Goal: Task Accomplishment & Management: Complete application form

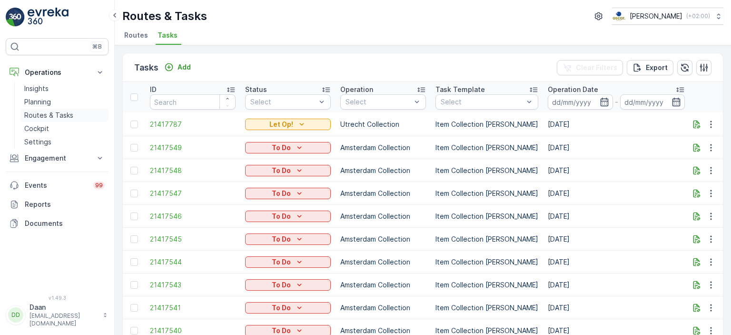
click at [48, 112] on p "Routes & Tasks" at bounding box center [48, 115] width 49 height 10
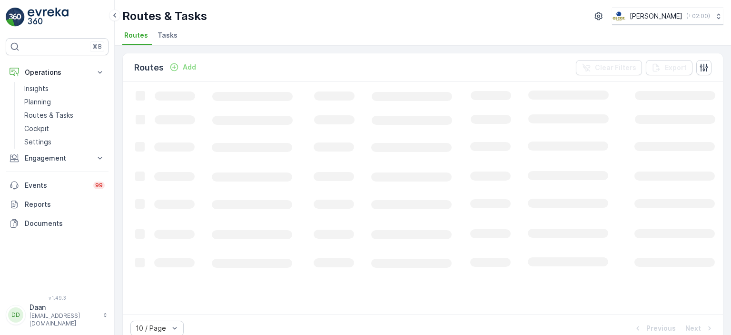
click at [172, 37] on span "Tasks" at bounding box center [168, 35] width 20 height 10
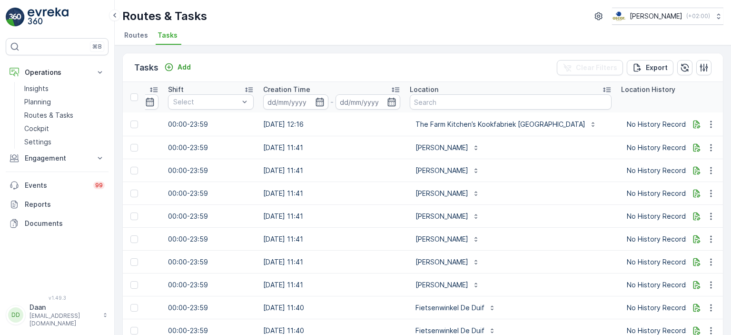
scroll to position [0, 674]
click at [432, 102] on input "text" at bounding box center [511, 101] width 202 height 15
type input "BAr bet"
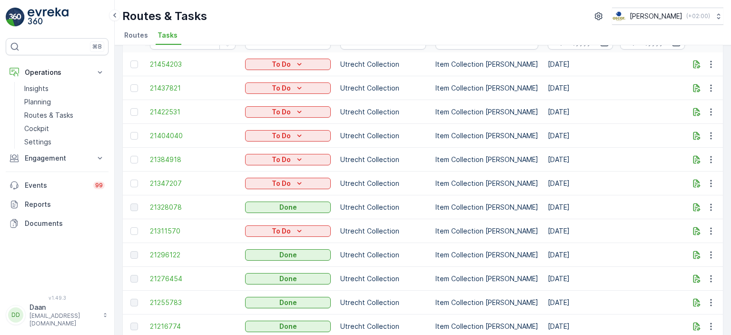
click at [139, 40] on li "Routes" at bounding box center [137, 37] width 30 height 16
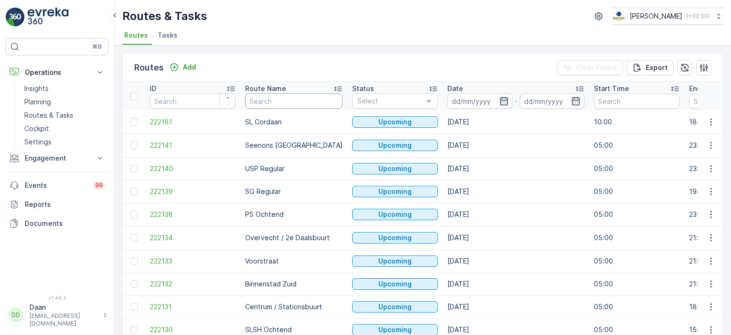
click at [273, 102] on input "text" at bounding box center [294, 100] width 98 height 15
type input "Binnen"
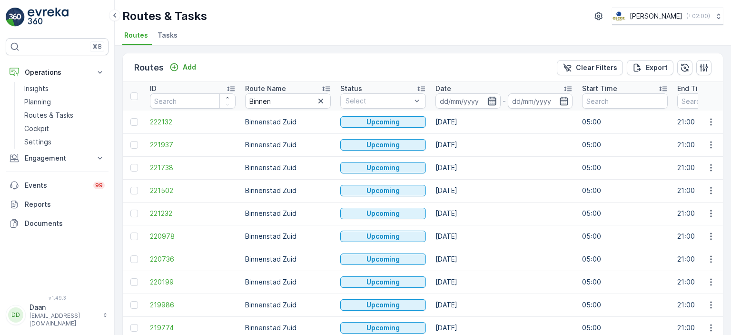
click at [491, 102] on icon "button" at bounding box center [492, 101] width 8 height 9
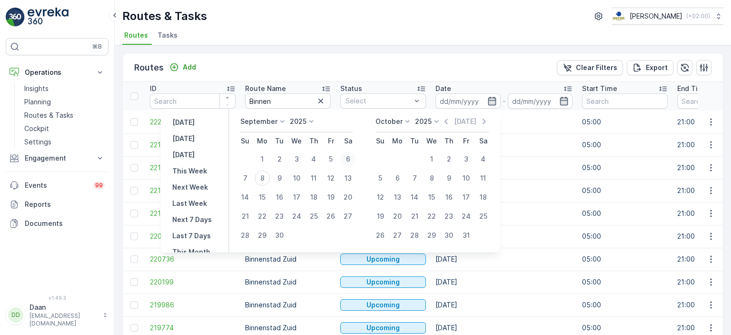
click at [349, 158] on div "6" at bounding box center [348, 158] width 15 height 15
type input "[DATE]"
click at [348, 157] on div "6" at bounding box center [348, 158] width 15 height 15
type input "[DATE]"
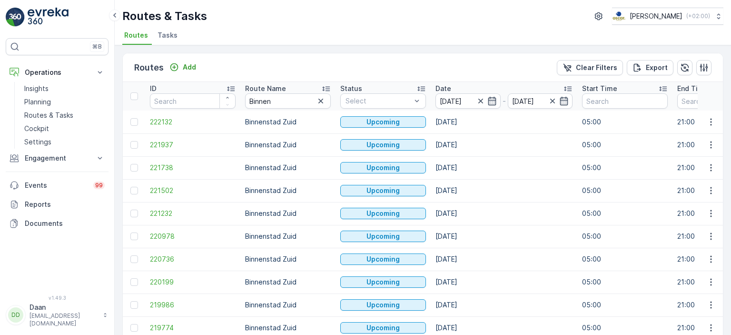
click at [479, 59] on div "Routes Add Clear Filters Export" at bounding box center [423, 67] width 601 height 29
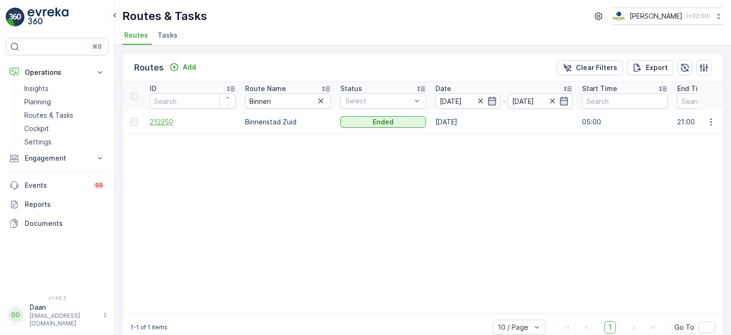
click at [159, 120] on span "212350" at bounding box center [193, 122] width 86 height 10
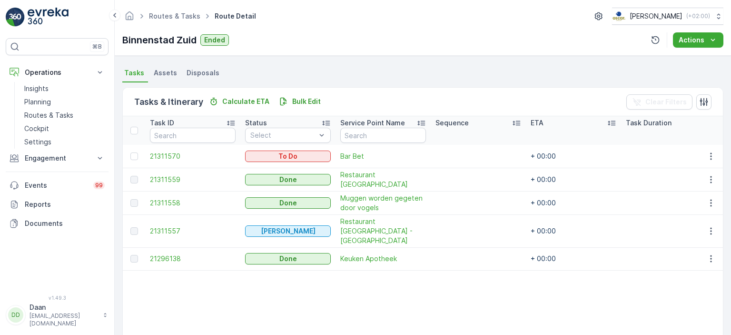
scroll to position [199, 0]
click at [170, 157] on span "21311570" at bounding box center [193, 157] width 86 height 10
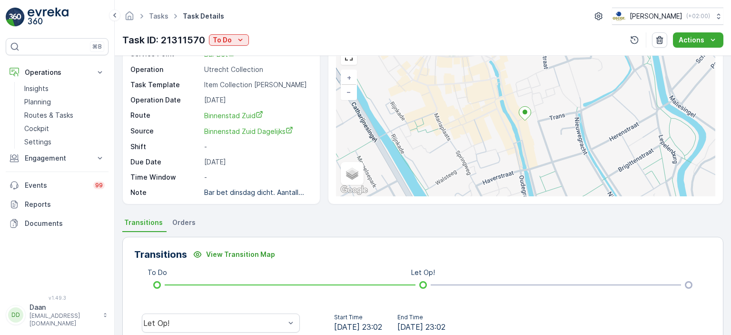
scroll to position [217, 0]
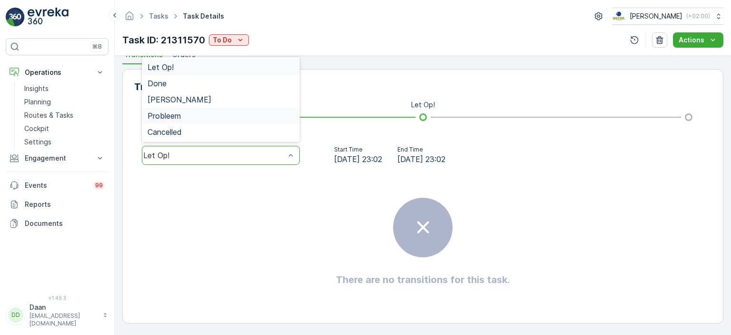
click at [347, 303] on div "There are no transitions for this task." at bounding box center [423, 241] width 578 height 143
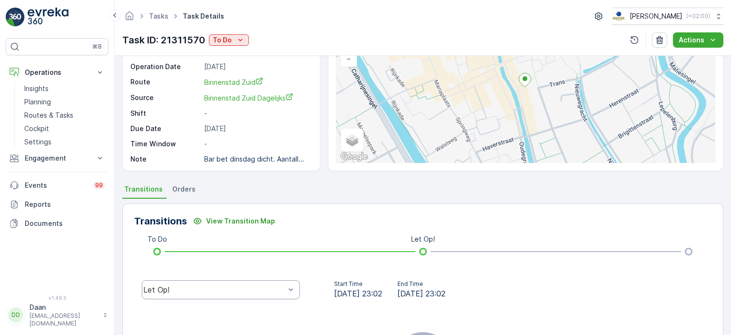
scroll to position [0, 0]
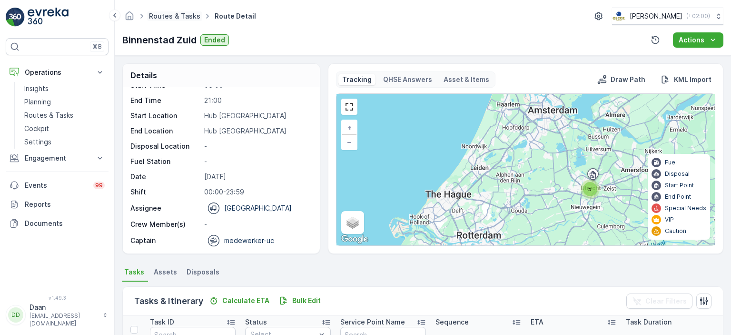
click at [169, 19] on link "Routes & Tasks" at bounding box center [174, 16] width 51 height 8
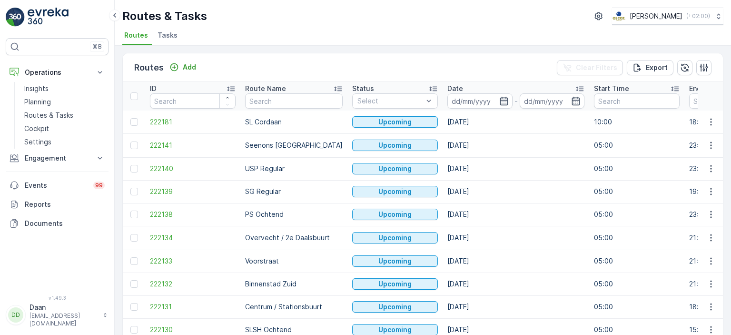
click at [168, 34] on span "Tasks" at bounding box center [168, 35] width 20 height 10
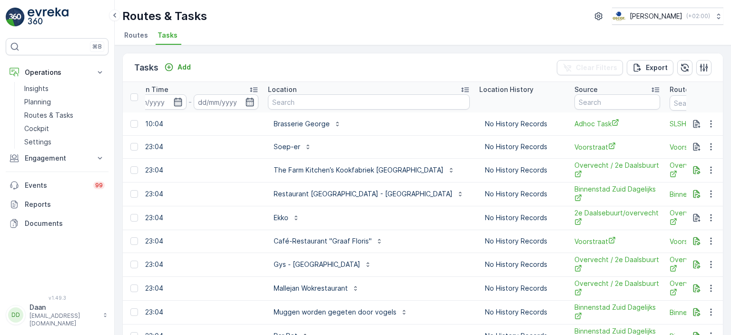
scroll to position [0, 817]
click at [349, 103] on input "text" at bounding box center [368, 101] width 202 height 15
type input "Bar bet"
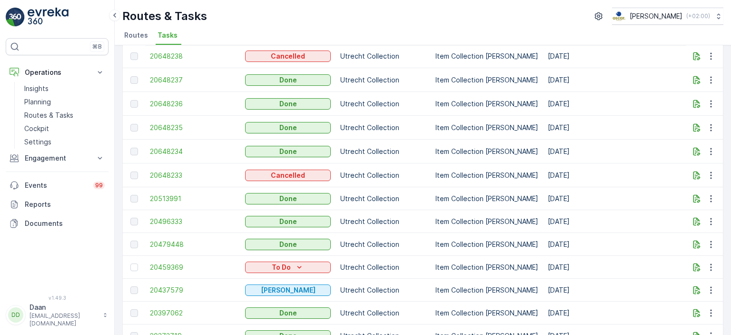
scroll to position [948, 0]
click at [42, 112] on p "Routes & Tasks" at bounding box center [48, 115] width 49 height 10
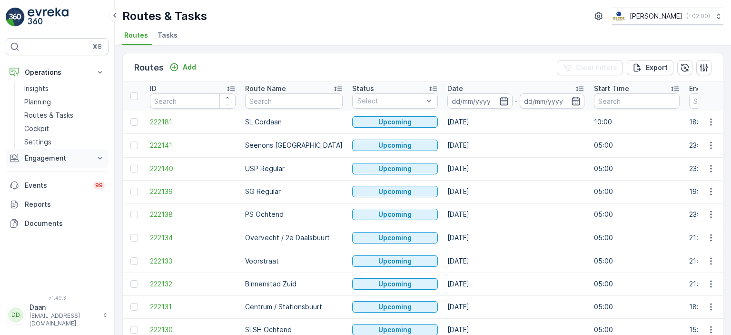
click at [66, 160] on p "Engagement" at bounding box center [57, 158] width 65 height 10
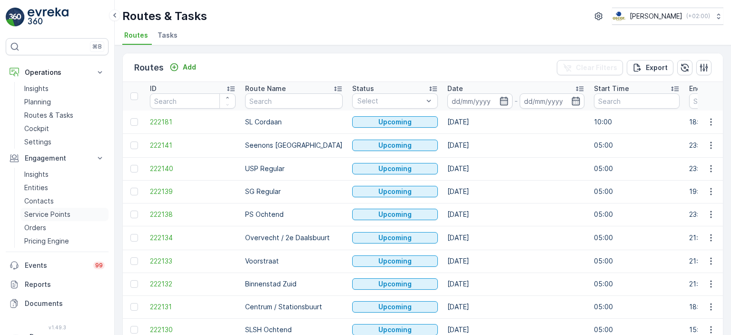
click at [49, 216] on p "Service Points" at bounding box center [47, 215] width 46 height 10
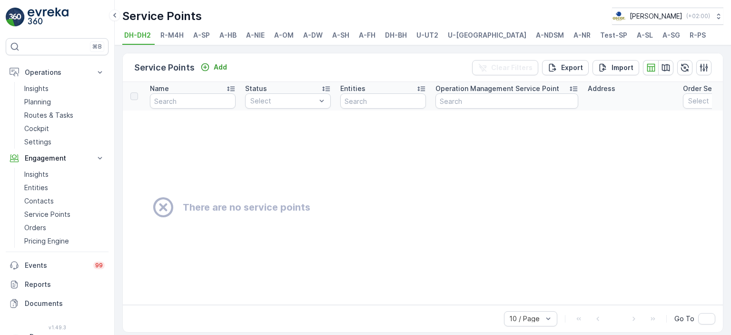
click at [447, 32] on li "U-[GEOGRAPHIC_DATA]" at bounding box center [488, 37] width 84 height 16
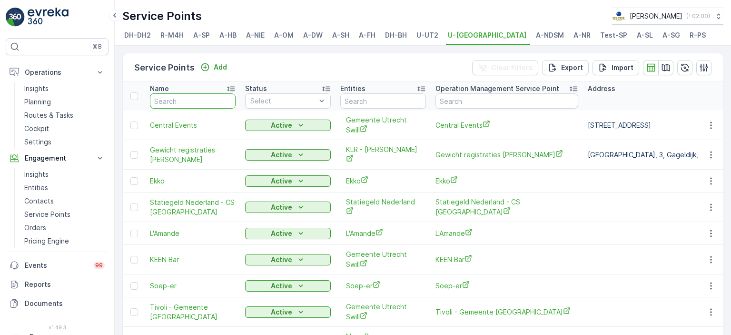
click at [218, 108] on input "text" at bounding box center [193, 100] width 86 height 15
type input "Kle"
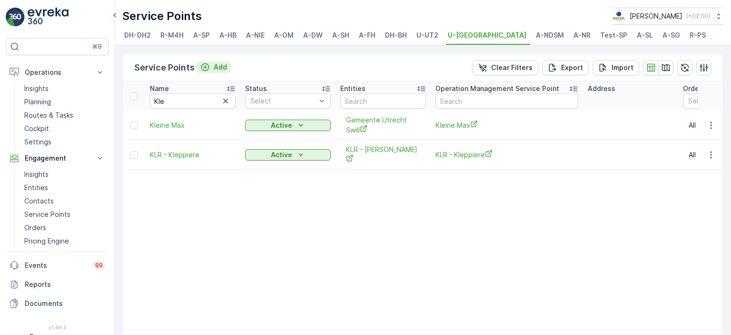
click at [218, 72] on p "Add" at bounding box center [220, 67] width 13 height 10
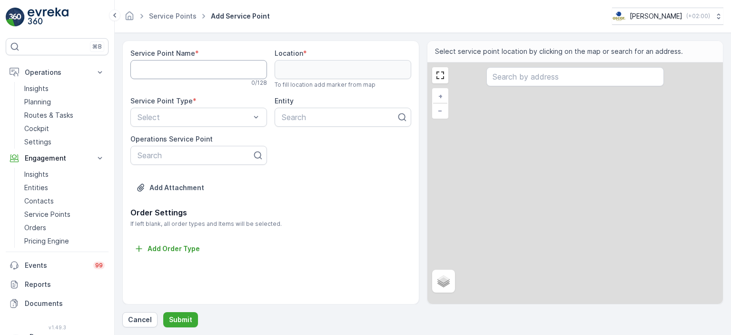
click at [204, 73] on Name "Service Point Name" at bounding box center [198, 69] width 137 height 19
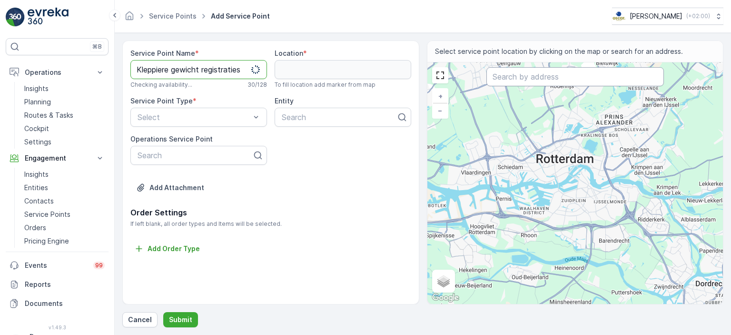
type Name "Kleppiere gewicht registraties"
click at [554, 79] on input "text" at bounding box center [576, 76] width 178 height 19
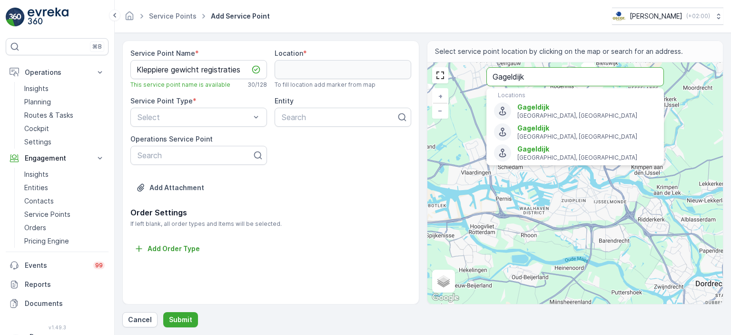
drag, startPoint x: 554, startPoint y: 79, endPoint x: 537, endPoint y: 83, distance: 18.1
click at [537, 83] on input "Gageldijk" at bounding box center [576, 76] width 178 height 19
type input "Gageldijk 3B"
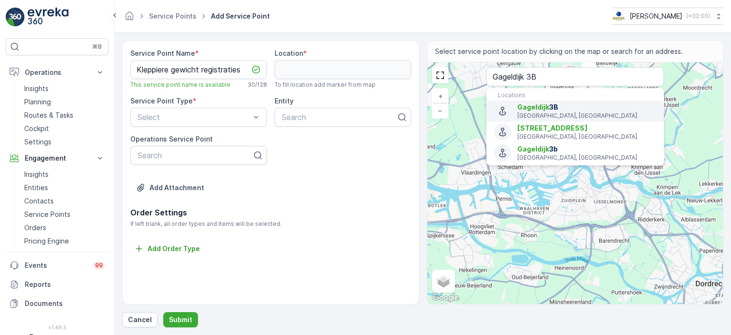
click at [559, 110] on span "Gageldijk 3B" at bounding box center [587, 107] width 139 height 10
type input "52.1200629,5.1356195"
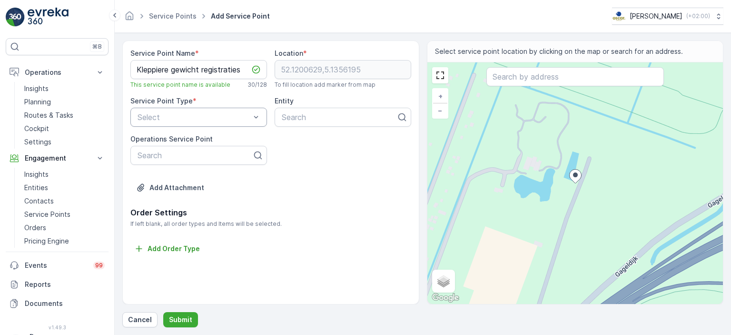
click at [242, 109] on div "Select" at bounding box center [198, 117] width 137 height 19
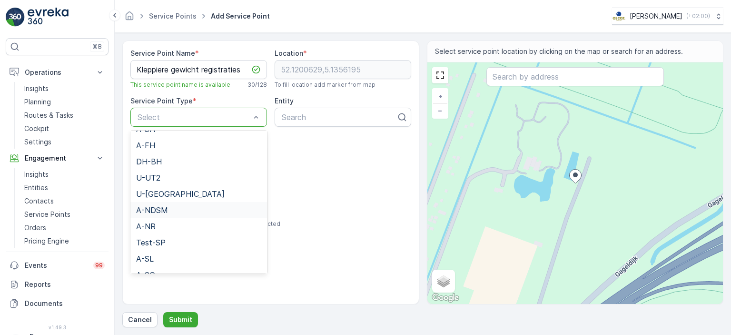
scroll to position [125, 0]
click at [175, 195] on div "U-[GEOGRAPHIC_DATA]" at bounding box center [198, 193] width 125 height 9
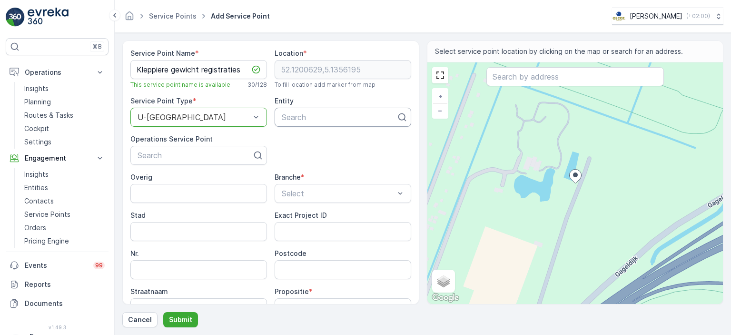
click at [350, 120] on div at bounding box center [339, 117] width 117 height 9
type input "Klep"
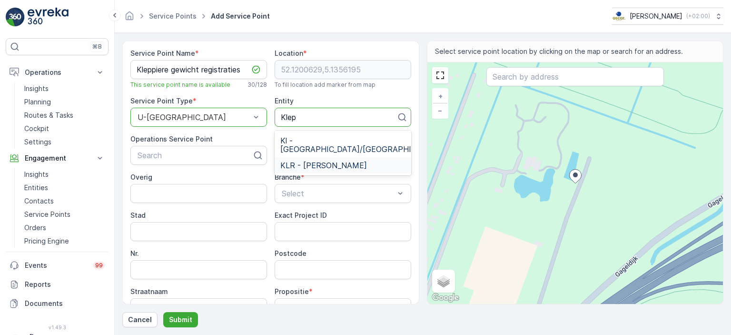
click at [331, 164] on span "KLR - [PERSON_NAME]" at bounding box center [324, 165] width 87 height 9
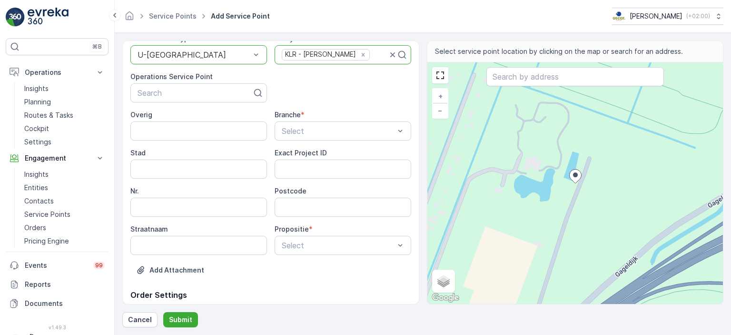
scroll to position [65, 0]
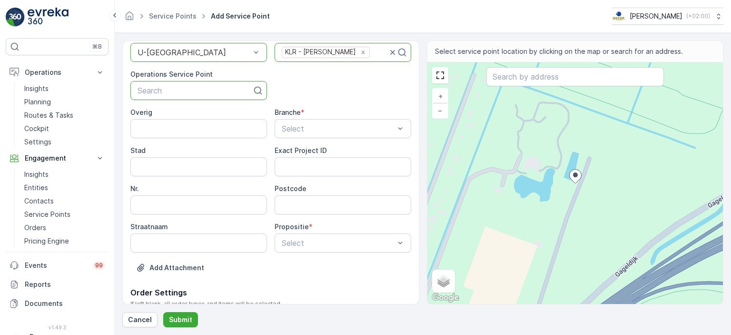
click at [208, 90] on div at bounding box center [195, 90] width 117 height 9
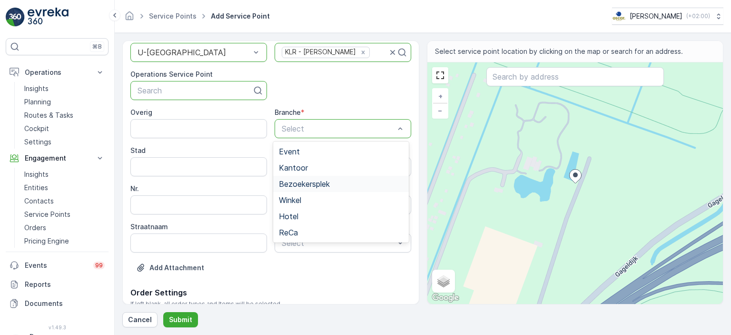
click at [356, 185] on div "Bezoekersplek" at bounding box center [341, 184] width 124 height 9
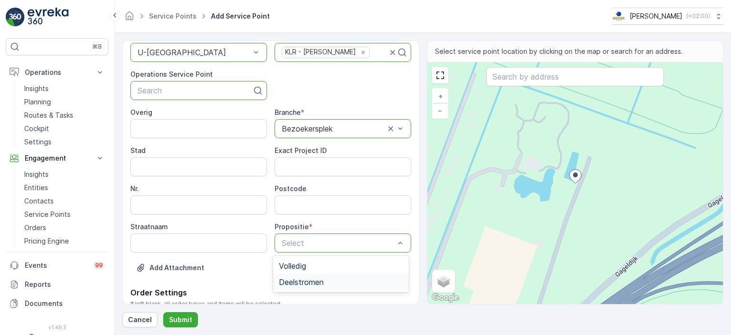
click at [307, 284] on span "Deelstromen" at bounding box center [301, 282] width 45 height 9
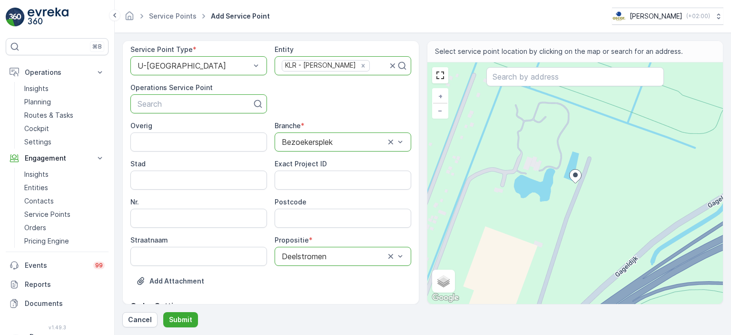
scroll to position [103, 0]
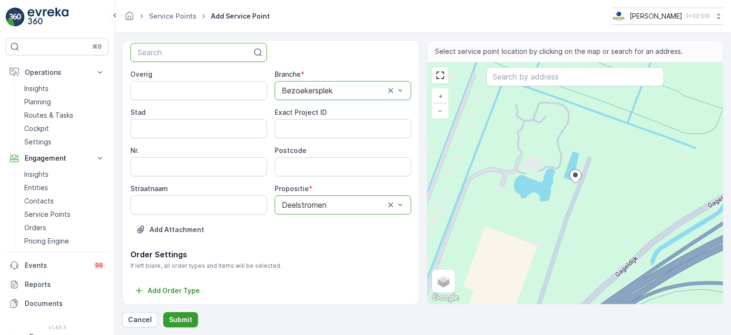
click at [180, 324] on button "Submit" at bounding box center [180, 319] width 35 height 15
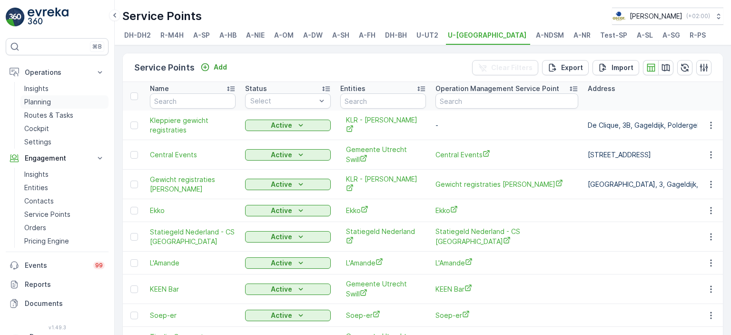
click at [45, 103] on p "Planning" at bounding box center [37, 102] width 27 height 10
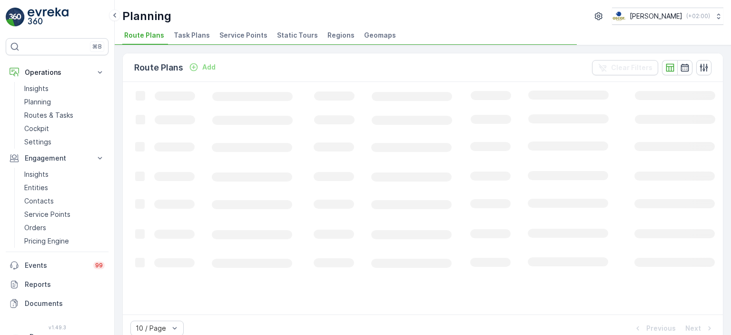
click at [185, 34] on span "Task Plans" at bounding box center [192, 35] width 36 height 10
click at [193, 71] on button "Add" at bounding box center [197, 66] width 34 height 11
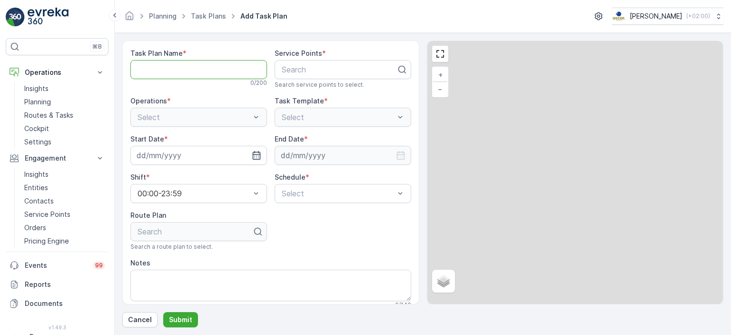
click at [202, 66] on Name "Task Plan Name" at bounding box center [198, 69] width 137 height 19
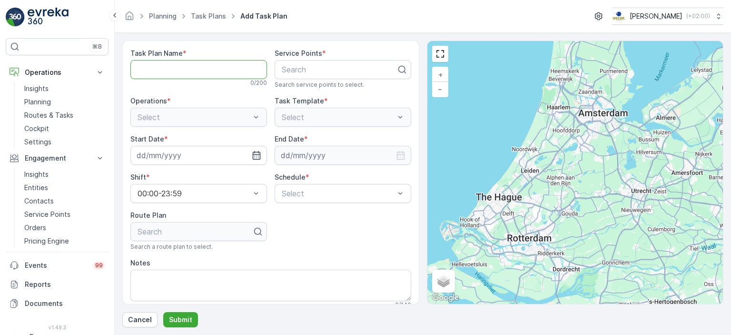
click at [213, 66] on Name "Task Plan Name" at bounding box center [198, 69] width 137 height 19
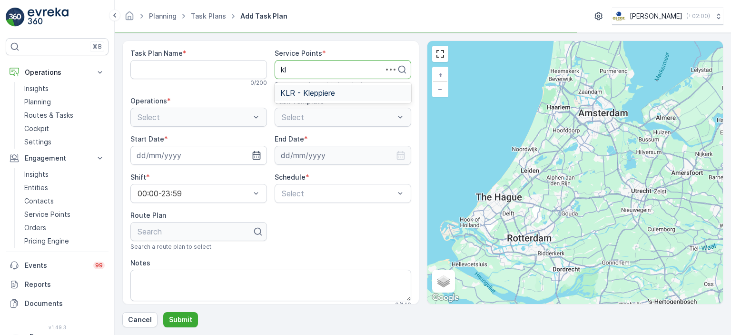
type input "k"
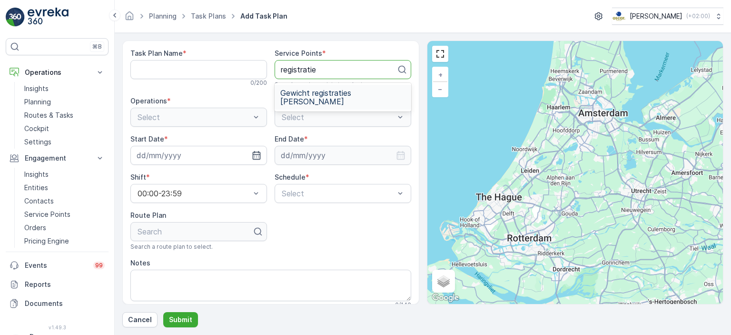
type input "registratie"
click at [271, 42] on div "Task Plan Name * 0 / 200 Service Points * 1 result available for search term re…" at bounding box center [270, 172] width 297 height 264
click at [215, 67] on Name "Task Plan Name" at bounding box center [198, 69] width 137 height 19
click at [292, 37] on form "Task Plan Name * 0 / 200 Service Points * Search Search service points to selec…" at bounding box center [423, 184] width 617 height 302
click at [302, 232] on div "Task Plan Name * 0 / 200 Service Points * Search Search service points to selec…" at bounding box center [270, 179] width 281 height 260
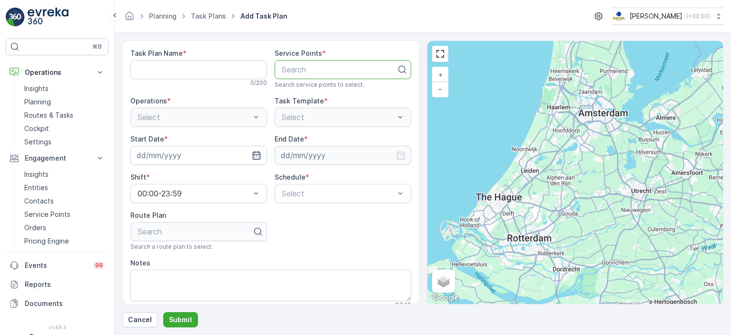
click at [302, 210] on div "Task Plan Name * 0 / 200 Service Points * Search Search service points to selec…" at bounding box center [270, 179] width 281 height 260
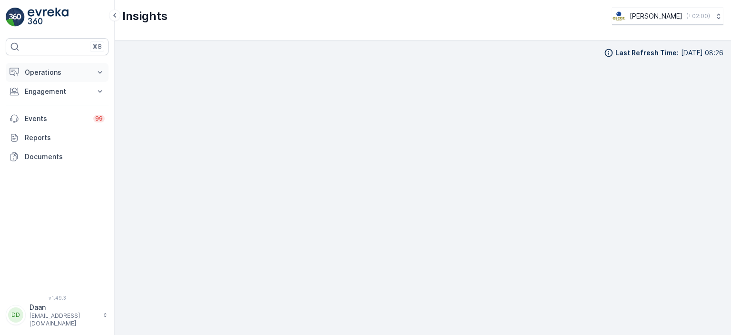
click at [57, 78] on button "Operations" at bounding box center [57, 72] width 103 height 19
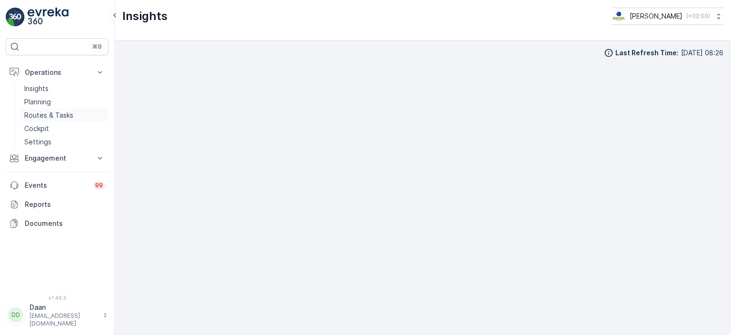
click at [42, 110] on p "Routes & Tasks" at bounding box center [48, 115] width 49 height 10
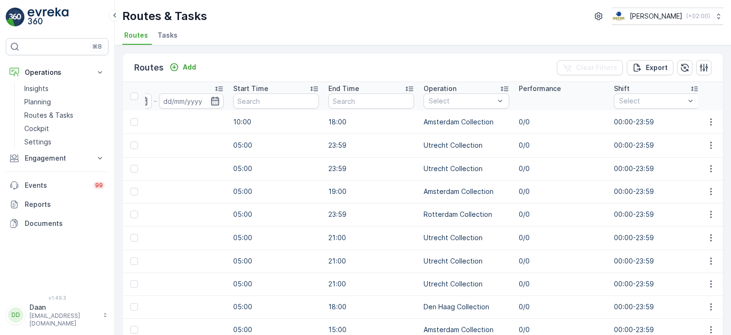
scroll to position [0, 378]
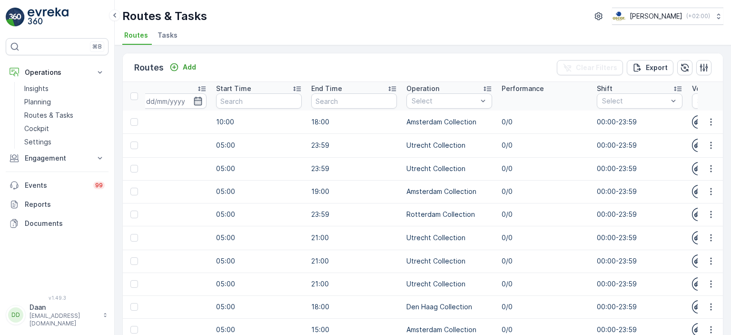
click at [162, 33] on span "Tasks" at bounding box center [168, 35] width 20 height 10
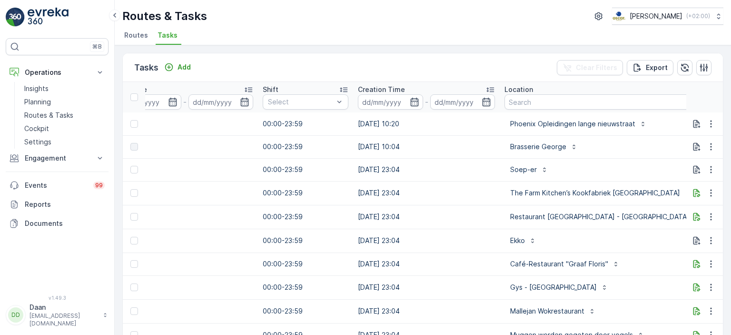
scroll to position [0, 579]
click at [546, 106] on input "text" at bounding box center [619, 101] width 230 height 15
type input "schinkel"
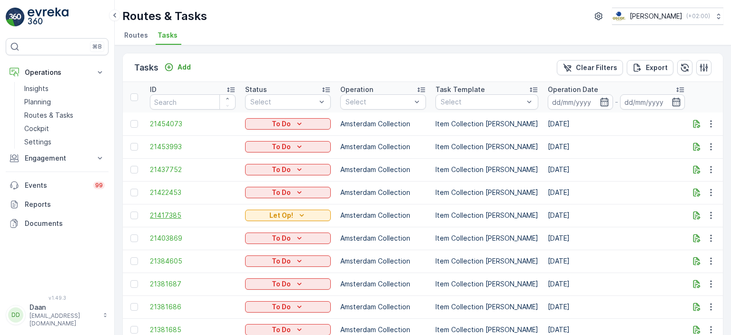
click at [164, 218] on span "21417385" at bounding box center [193, 215] width 86 height 10
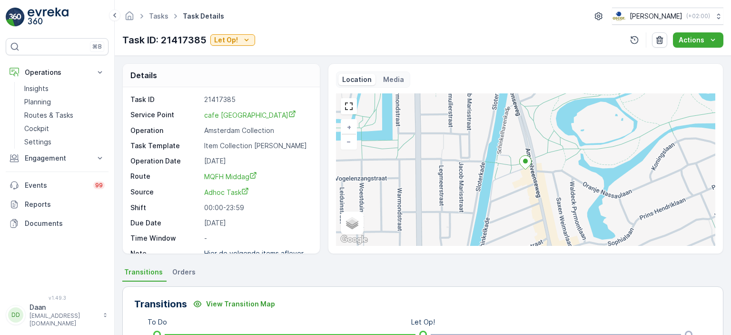
scroll to position [11, 0]
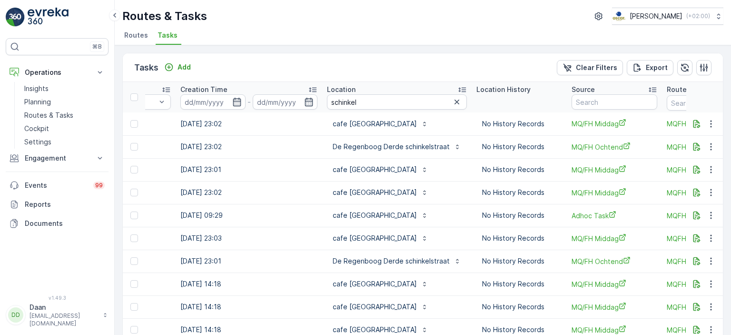
scroll to position [0, 890]
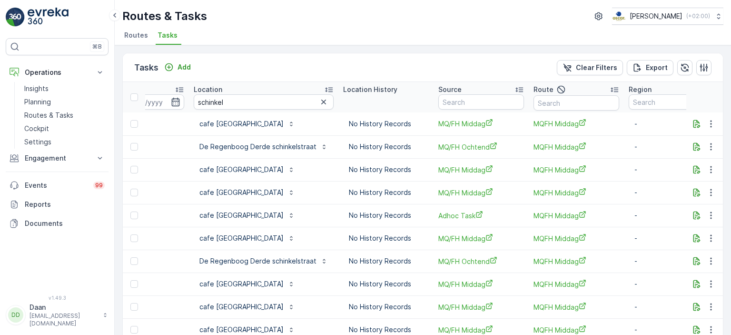
click at [319, 103] on icon "button" at bounding box center [324, 102] width 10 height 10
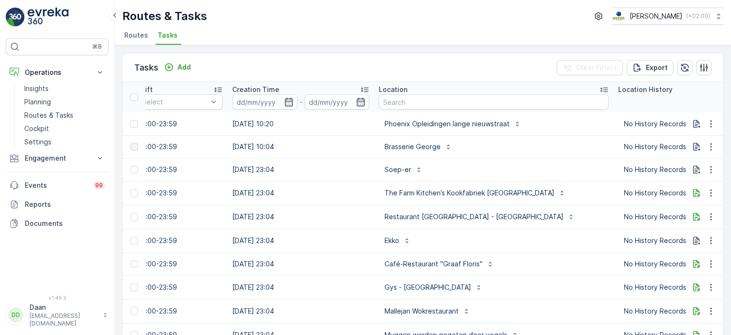
scroll to position [0, 746]
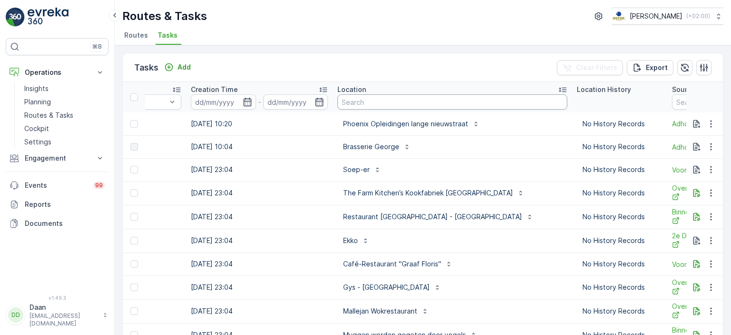
click at [371, 100] on input "text" at bounding box center [453, 101] width 230 height 15
type input "V"
type input "Bar cava"
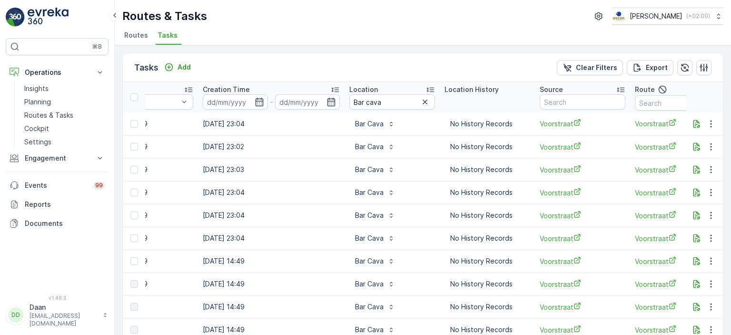
scroll to position [0, 735]
click at [80, 112] on link "Routes & Tasks" at bounding box center [64, 115] width 88 height 13
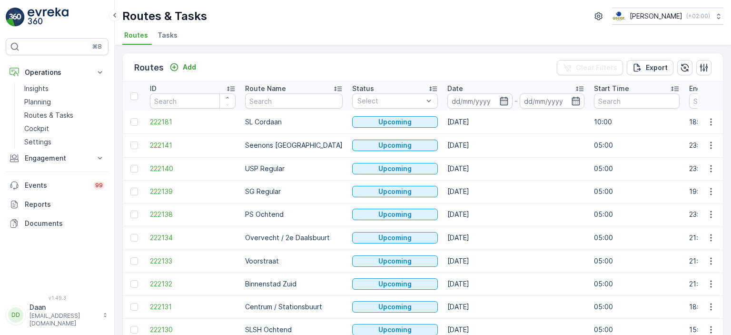
click at [160, 40] on span "Tasks" at bounding box center [168, 35] width 20 height 10
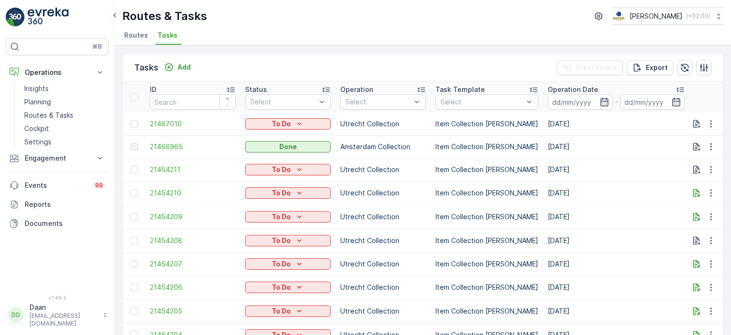
scroll to position [0, 548]
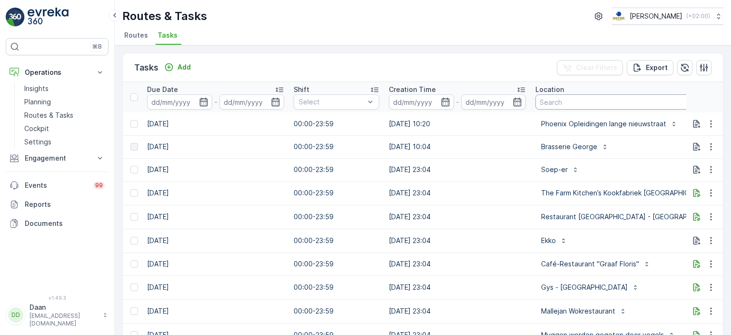
click at [546, 103] on input "text" at bounding box center [651, 101] width 230 height 15
type input "Bar cava"
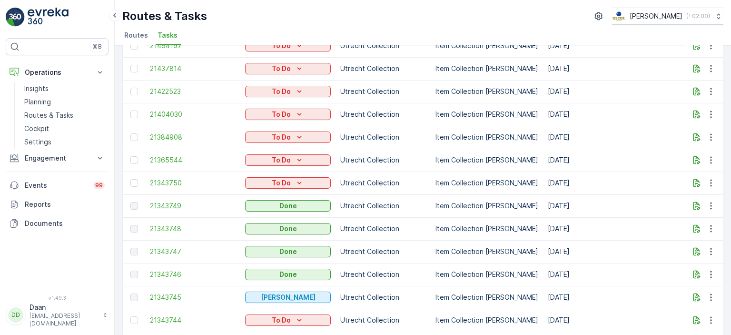
click at [170, 205] on span "21343749" at bounding box center [193, 206] width 86 height 10
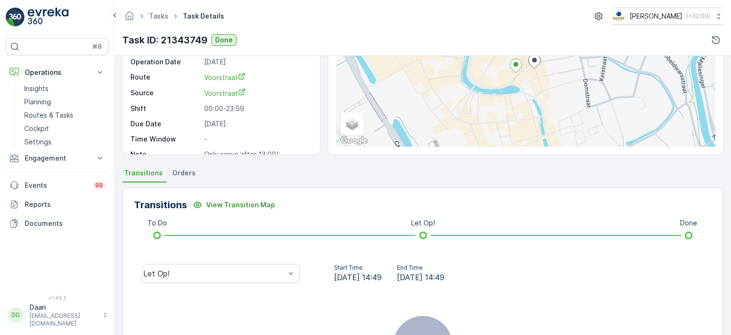
scroll to position [105, 0]
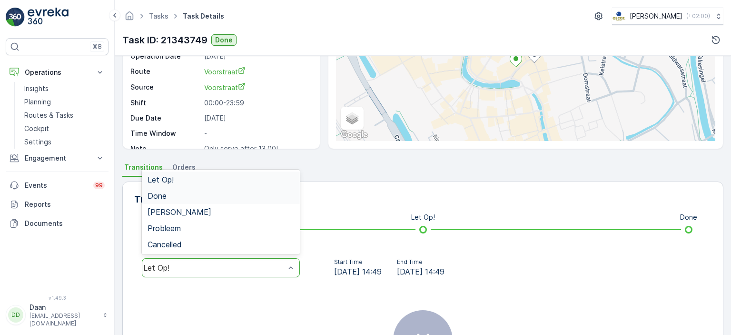
click at [225, 197] on div "Done" at bounding box center [221, 195] width 147 height 9
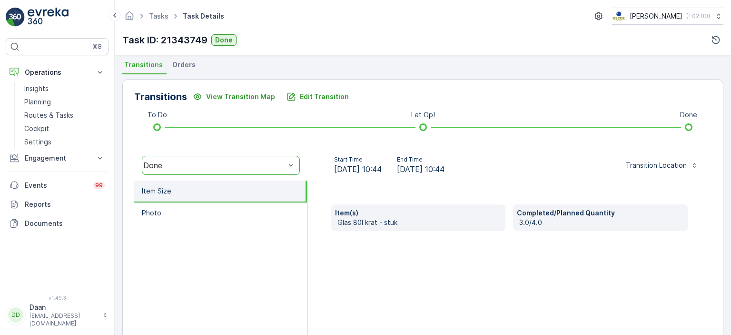
scroll to position [210, 0]
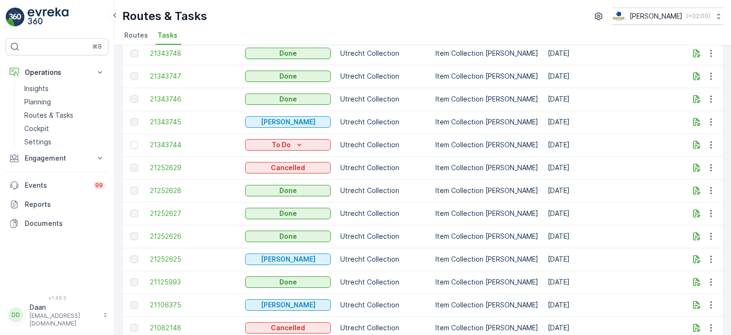
scroll to position [166, 0]
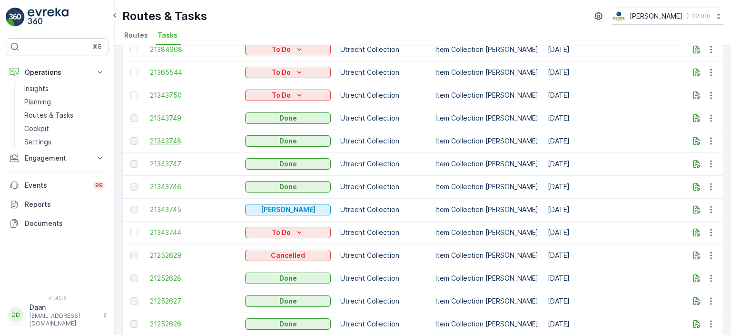
click at [150, 140] on span "21343748" at bounding box center [193, 141] width 86 height 10
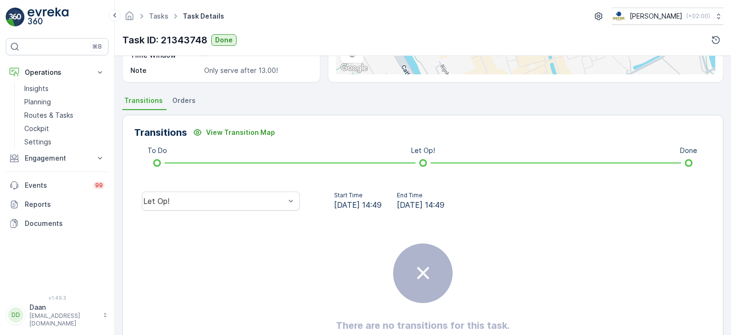
scroll to position [179, 0]
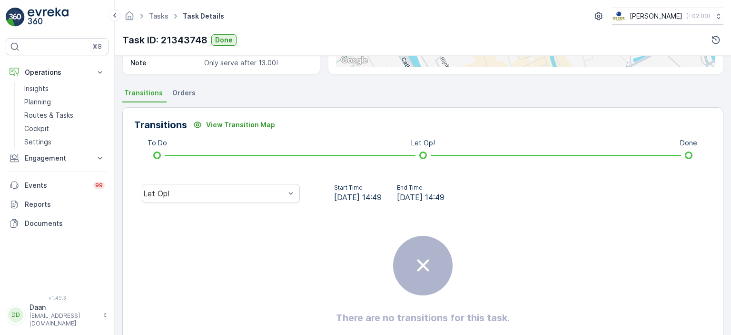
click at [246, 203] on div "Let Op!" at bounding box center [220, 193] width 173 height 30
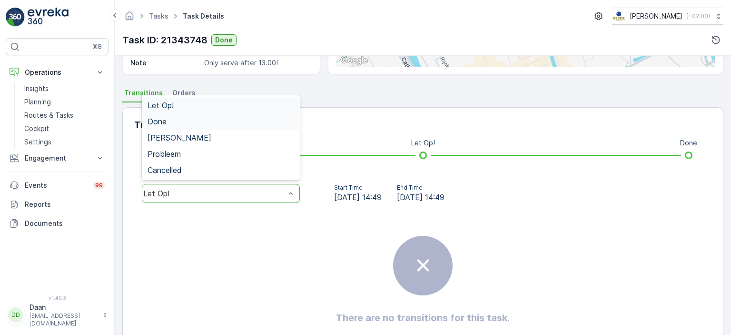
click at [234, 123] on div "Done" at bounding box center [221, 121] width 147 height 9
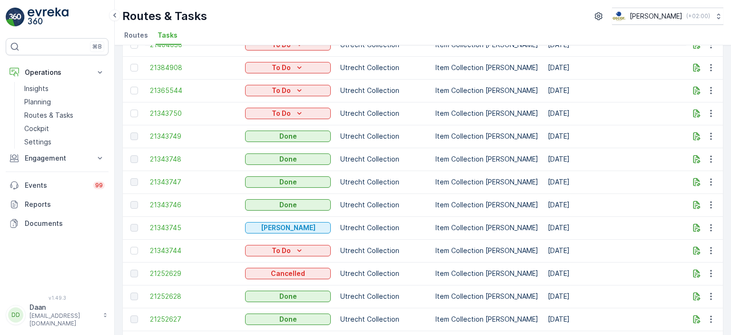
scroll to position [196, 0]
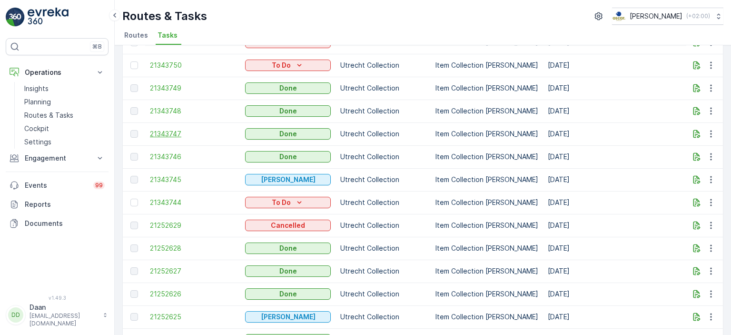
click at [181, 134] on span "21343747" at bounding box center [193, 134] width 86 height 10
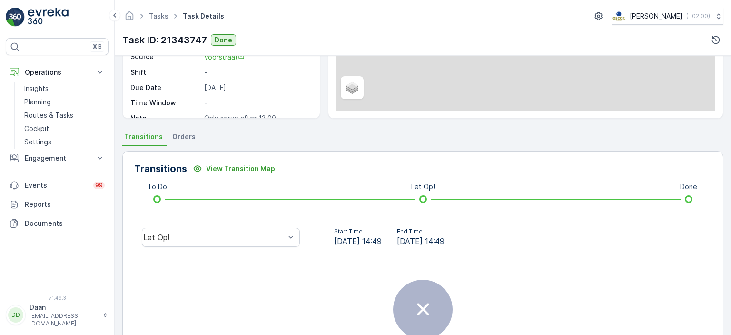
scroll to position [217, 0]
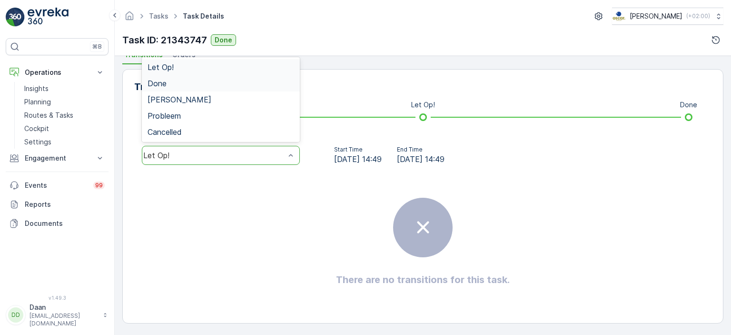
click at [259, 84] on div "Done" at bounding box center [221, 83] width 147 height 9
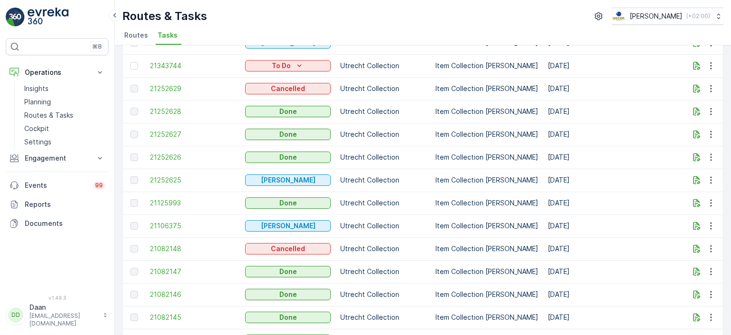
scroll to position [333, 0]
click at [172, 133] on span "21252627" at bounding box center [193, 134] width 86 height 10
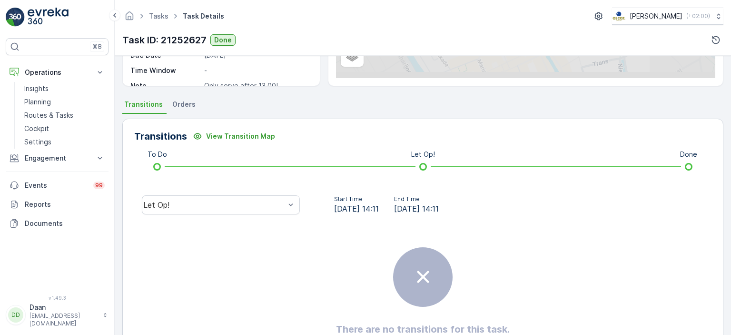
scroll to position [170, 0]
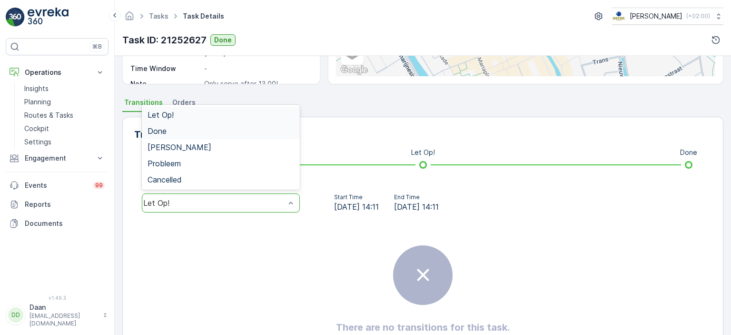
click at [235, 130] on div "Done" at bounding box center [221, 131] width 147 height 9
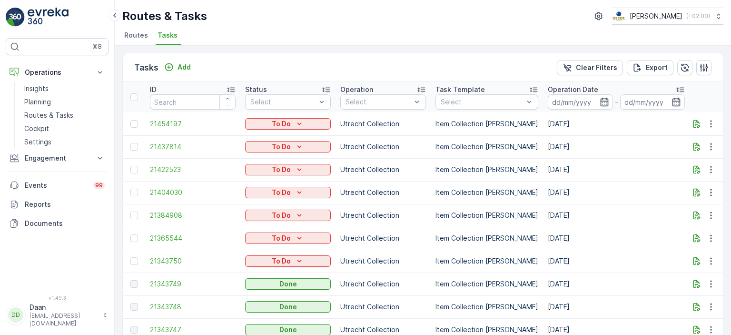
click at [499, 21] on div "Routes & Tasks Oscar Circulair ( +02:00 )" at bounding box center [422, 16] width 601 height 17
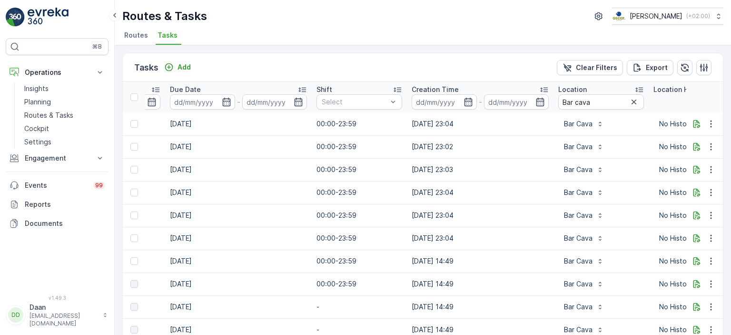
scroll to position [0, 838]
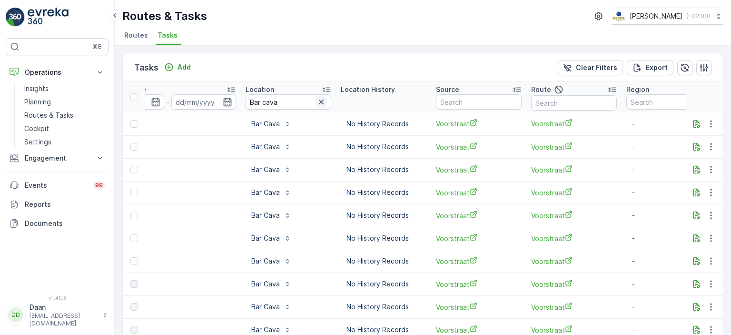
click at [317, 100] on icon "button" at bounding box center [322, 102] width 10 height 10
click at [69, 160] on p "Engagement" at bounding box center [57, 158] width 65 height 10
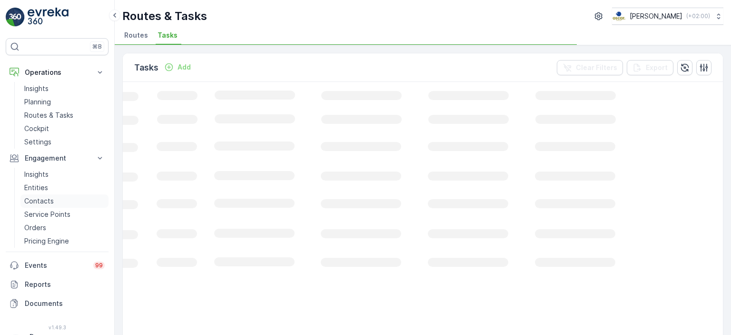
scroll to position [0, 316]
click at [60, 213] on p "Service Points" at bounding box center [47, 215] width 46 height 10
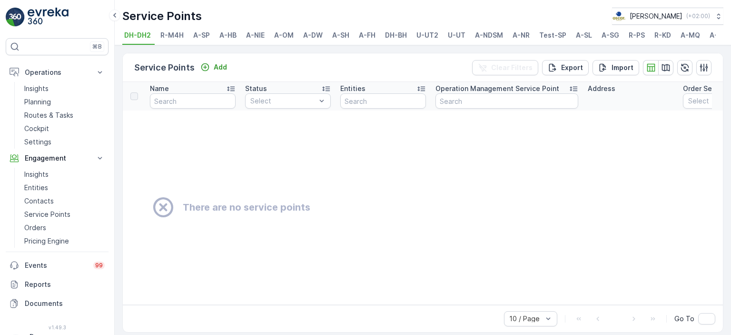
click at [459, 38] on span "U-[GEOGRAPHIC_DATA]" at bounding box center [457, 35] width 18 height 10
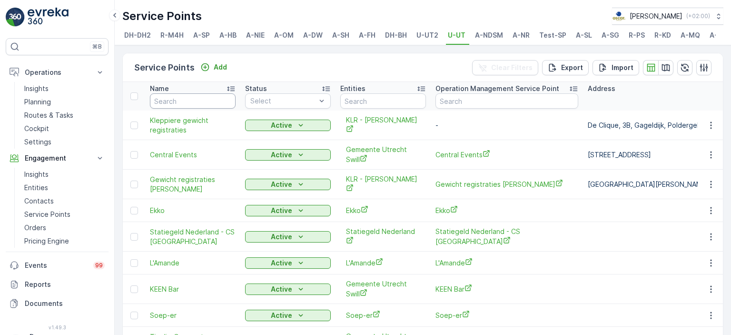
click at [192, 107] on input "text" at bounding box center [193, 100] width 86 height 15
type input "gewichten"
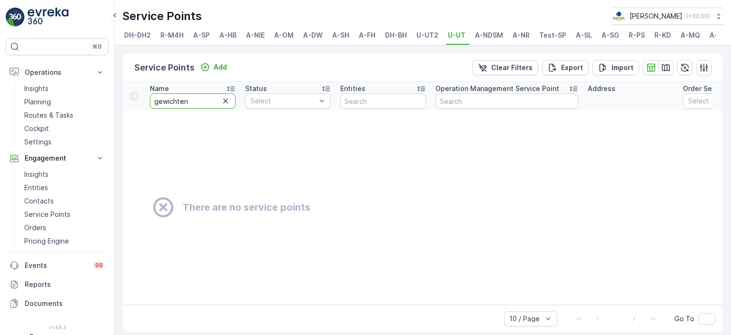
click at [206, 105] on input "gewichten" at bounding box center [193, 100] width 86 height 15
type input "gewicht"
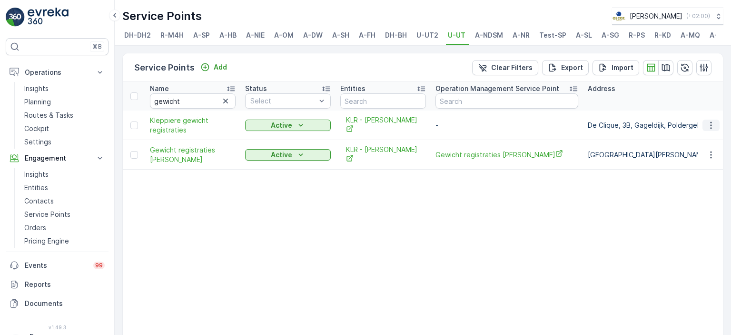
click at [708, 128] on icon "button" at bounding box center [712, 125] width 10 height 10
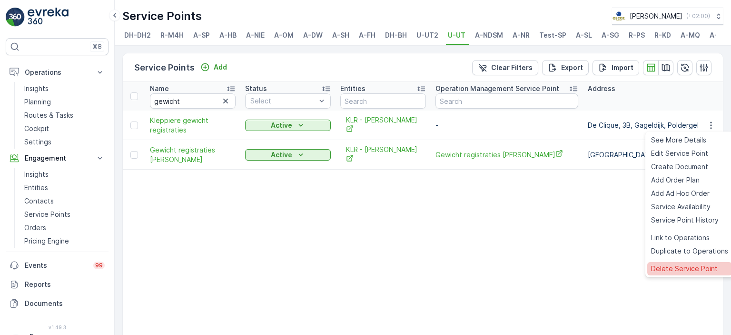
click at [680, 270] on span "Delete Service Point" at bounding box center [684, 269] width 67 height 10
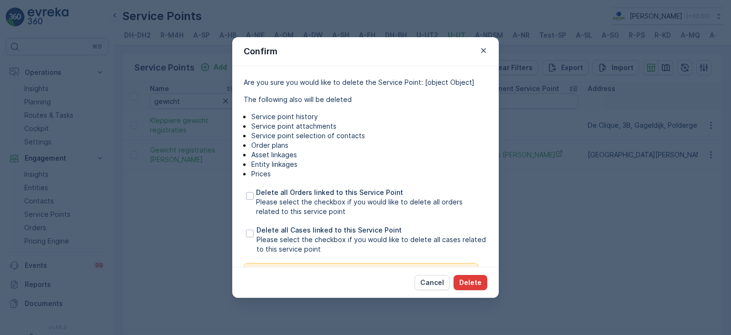
click at [471, 284] on p "Delete" at bounding box center [471, 283] width 22 height 10
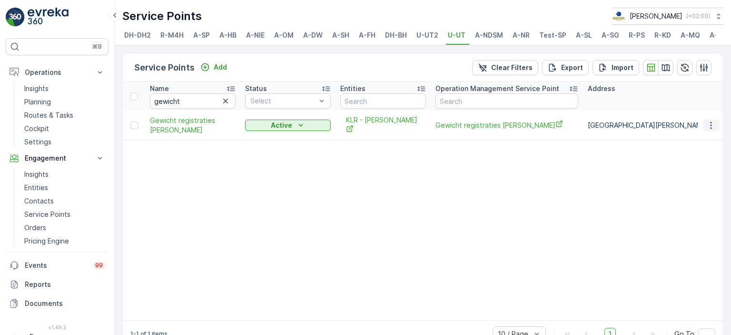
click at [712, 127] on icon "button" at bounding box center [712, 125] width 10 height 10
click at [51, 103] on link "Planning" at bounding box center [64, 101] width 88 height 13
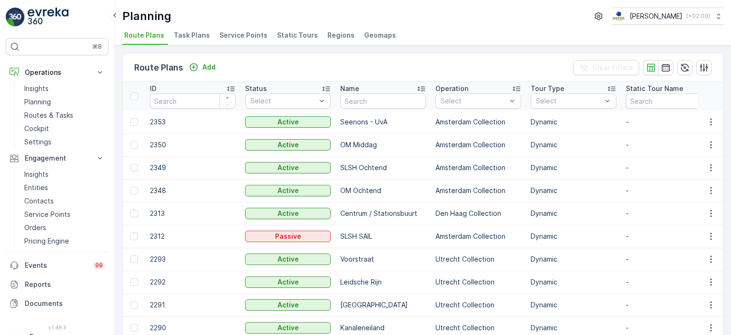
click at [193, 40] on li "Task Plans" at bounding box center [193, 37] width 42 height 16
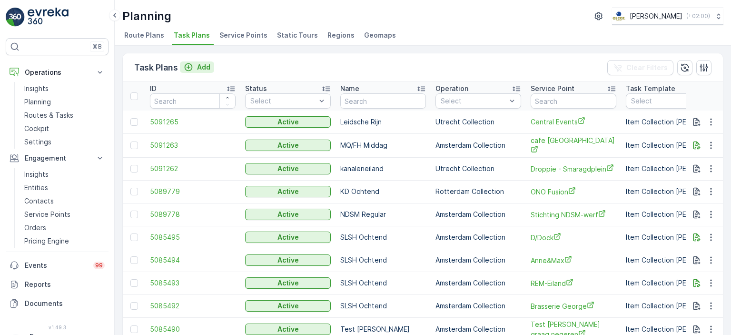
click at [204, 65] on p "Add" at bounding box center [203, 67] width 13 height 10
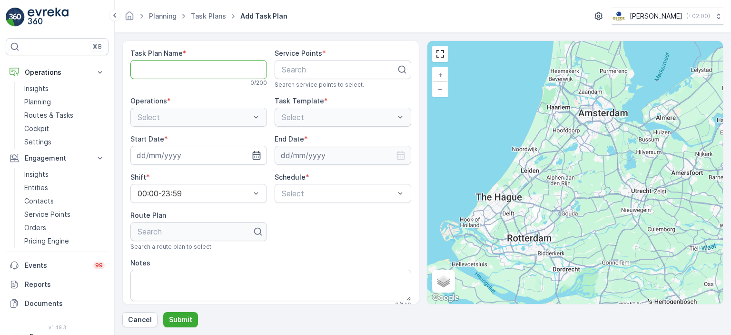
click at [204, 66] on Name "Task Plan Name" at bounding box center [198, 69] width 137 height 19
click at [166, 76] on Name "kl" at bounding box center [198, 69] width 137 height 19
type Name "KLR Regular"
click at [315, 72] on div at bounding box center [339, 69] width 117 height 9
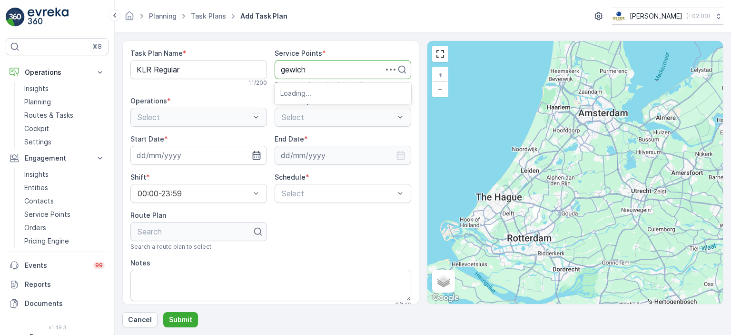
type input "gewicht"
click at [315, 86] on div "Gewicht registraties [PERSON_NAME]" at bounding box center [343, 97] width 137 height 25
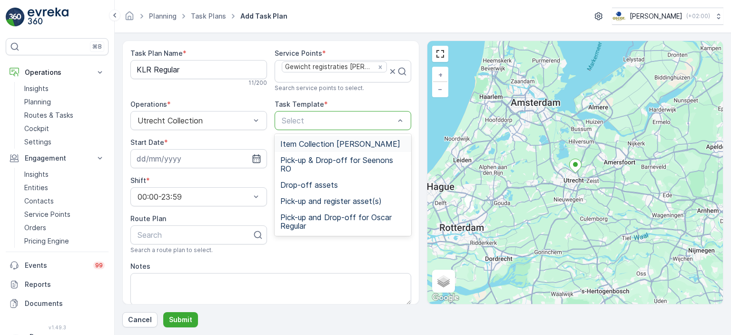
click at [340, 144] on span "Item Collection [PERSON_NAME]" at bounding box center [341, 144] width 120 height 9
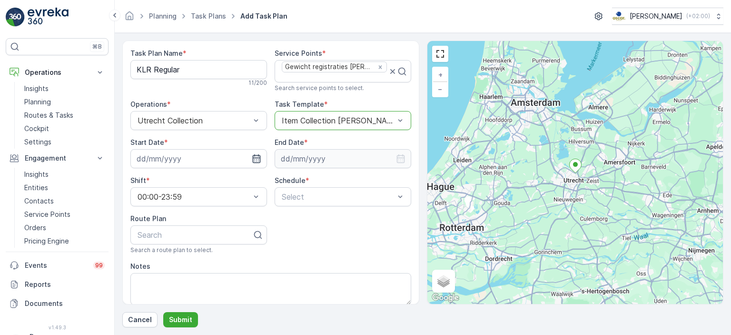
click at [258, 162] on icon "button" at bounding box center [257, 159] width 10 height 10
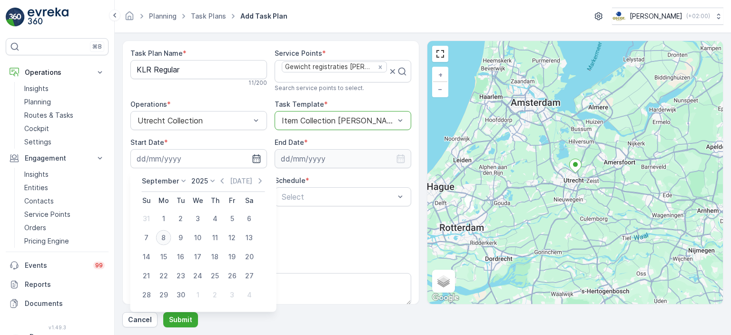
click at [166, 238] on div "8" at bounding box center [163, 237] width 15 height 15
type input "[DATE]"
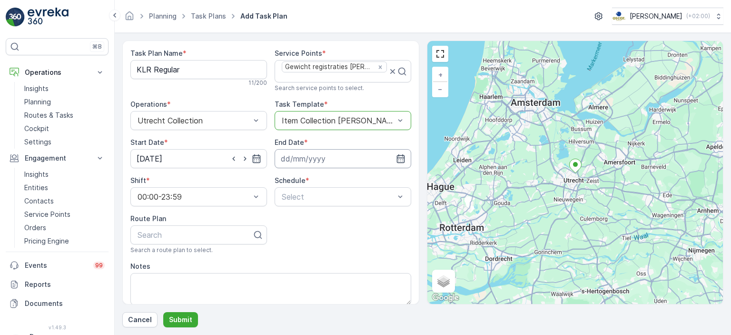
click at [322, 161] on input at bounding box center [343, 158] width 137 height 19
click at [311, 180] on p "September" at bounding box center [303, 181] width 37 height 10
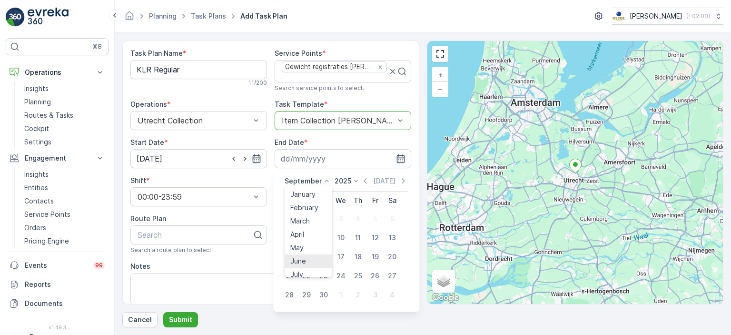
scroll to position [72, 0]
click at [306, 272] on span "December" at bounding box center [307, 269] width 33 height 10
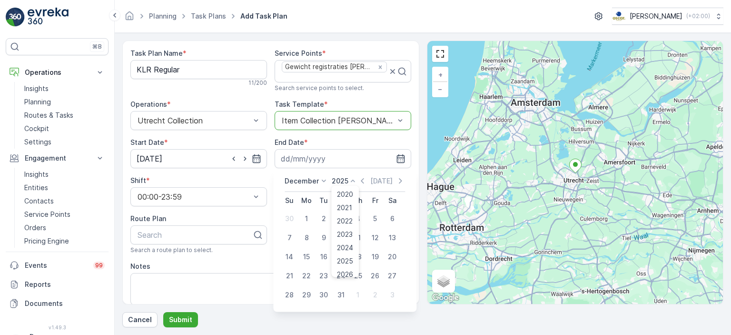
click at [340, 180] on p "2025" at bounding box center [340, 181] width 17 height 10
click at [347, 270] on span "2030" at bounding box center [346, 269] width 16 height 10
click at [324, 291] on div "31" at bounding box center [323, 294] width 15 height 15
type input "31.12.2030"
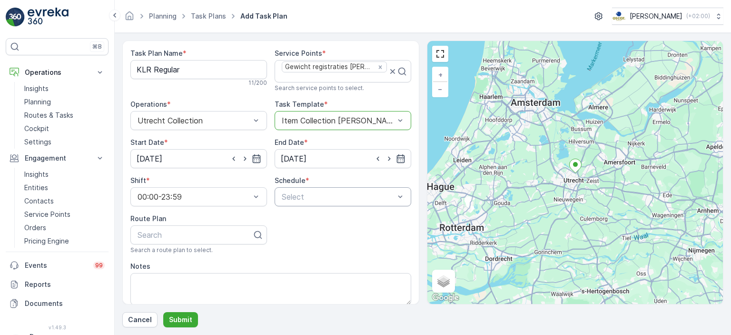
click at [294, 203] on div "Select" at bounding box center [343, 196] width 137 height 19
click at [297, 234] on span "Weekly" at bounding box center [293, 236] width 25 height 9
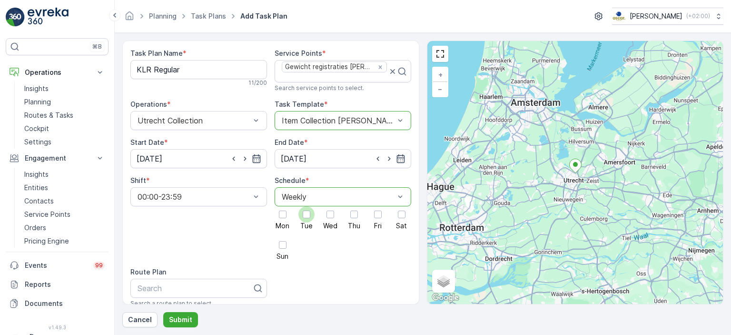
click at [304, 222] on span "Tue" at bounding box center [307, 225] width 12 height 7
click at [307, 206] on input "Tue" at bounding box center [307, 206] width 0 height 0
click at [354, 217] on div at bounding box center [355, 214] width 8 height 8
click at [354, 206] on input "Thu" at bounding box center [354, 206] width 0 height 0
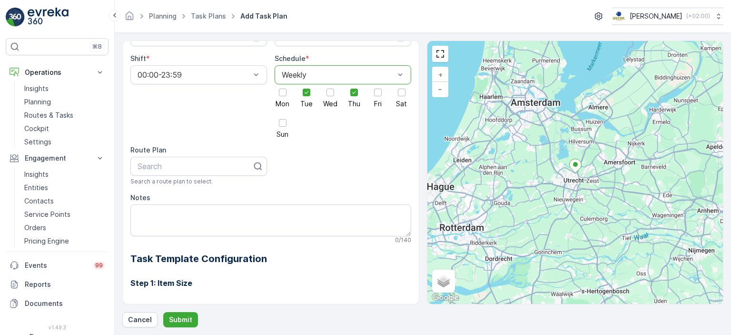
scroll to position [147, 0]
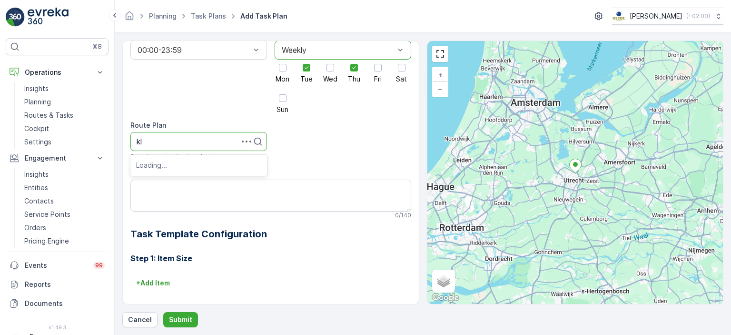
type input "klr"
click at [206, 160] on div "KLR Regular" at bounding box center [198, 164] width 125 height 9
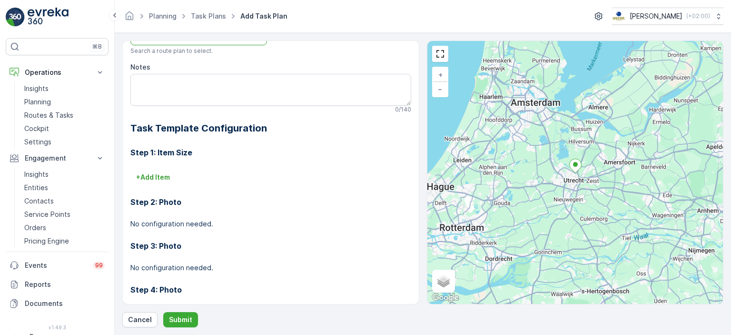
scroll to position [286, 0]
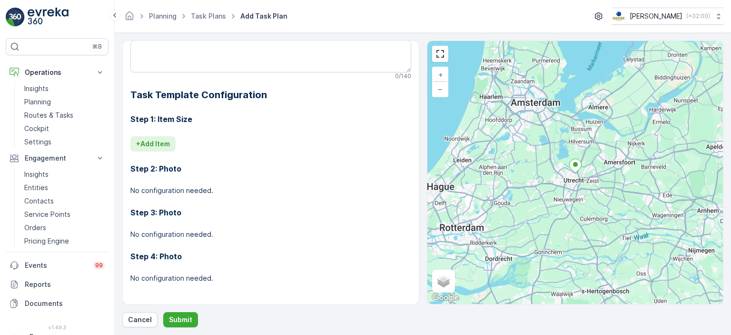
click at [165, 140] on p "+ Add Item" at bounding box center [153, 144] width 34 height 10
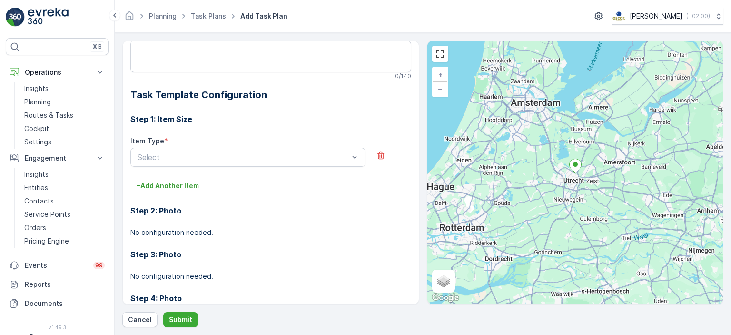
scroll to position [328, 0]
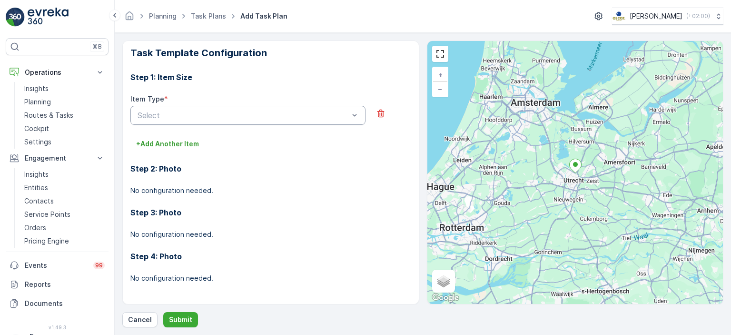
click at [310, 122] on div "Select" at bounding box center [247, 115] width 235 height 19
click at [273, 124] on div "Item Type * Select" at bounding box center [270, 115] width 281 height 42
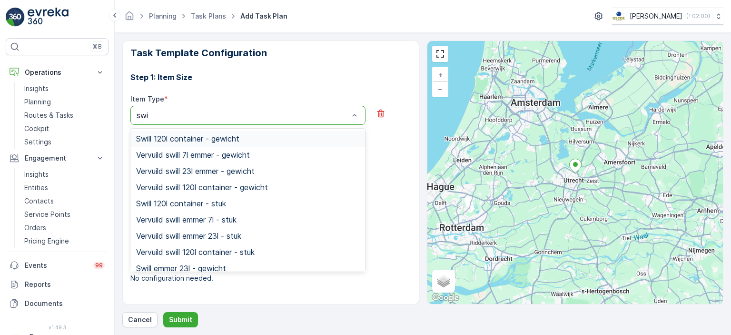
type input "swil"
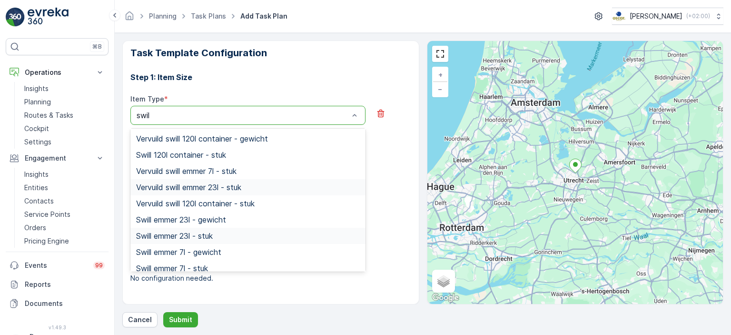
scroll to position [55, 0]
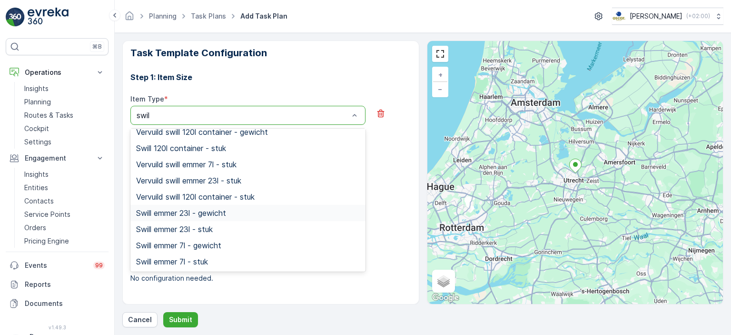
click at [240, 209] on div "Swill emmer 23l - gewicht" at bounding box center [248, 213] width 224 height 9
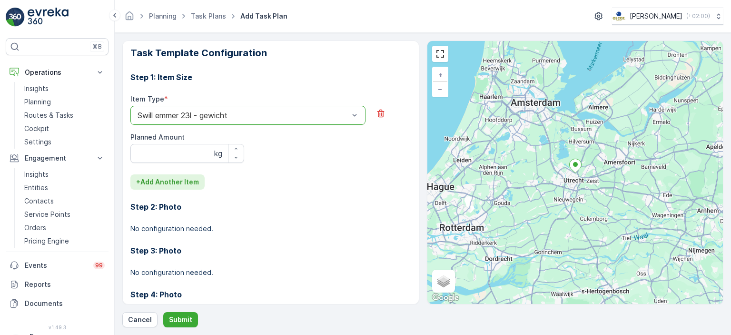
click at [185, 180] on p "+ Add Another Item" at bounding box center [167, 182] width 63 height 10
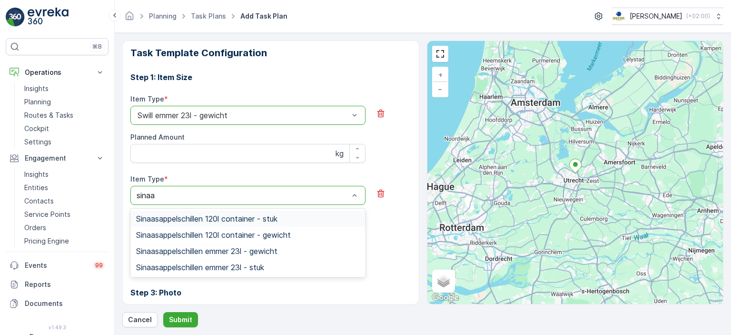
type input "sinaas"
click at [238, 250] on span "Sinaasappelschillen emmer 23l - gewicht" at bounding box center [206, 251] width 141 height 9
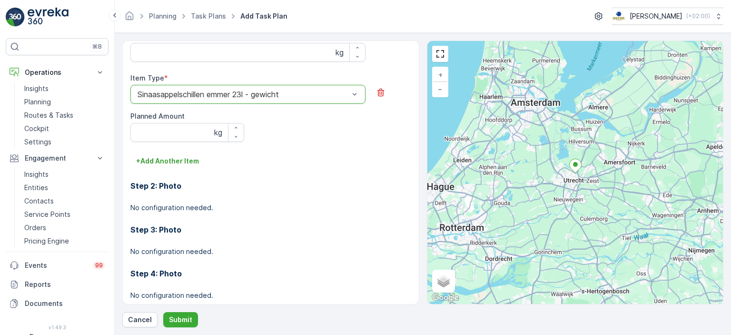
scroll to position [446, 0]
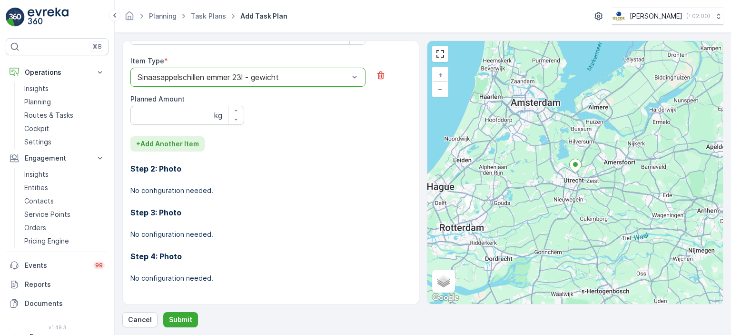
click at [181, 147] on p "+ Add Another Item" at bounding box center [167, 144] width 63 height 10
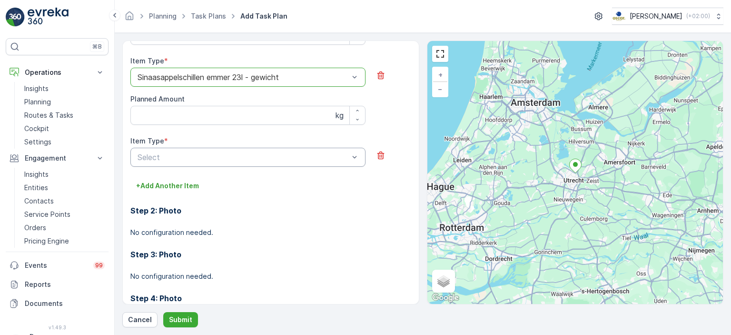
click at [196, 162] on div "Select" at bounding box center [247, 157] width 235 height 19
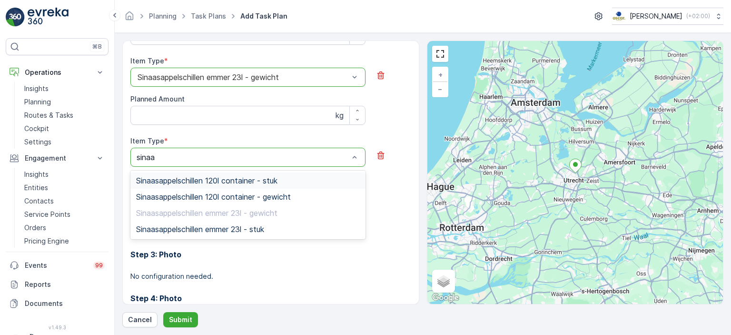
type input "sinaas"
click at [275, 196] on span "Sinaasappelschillen 120l container - gewicht" at bounding box center [213, 196] width 155 height 9
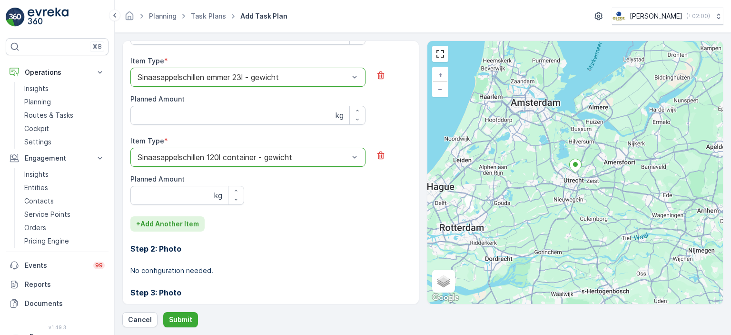
click at [181, 221] on p "+ Add Another Item" at bounding box center [167, 224] width 63 height 10
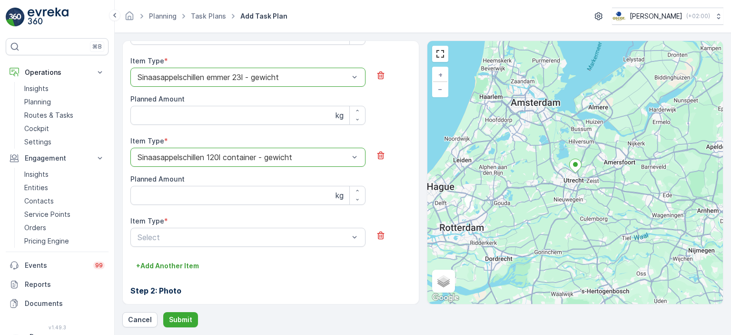
scroll to position [487, 0]
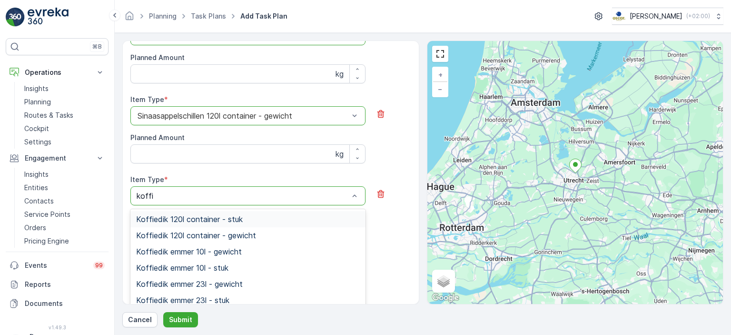
type input "koffie"
click at [238, 280] on span "Koffiedik emmer 23l - gewicht" at bounding box center [189, 284] width 107 height 9
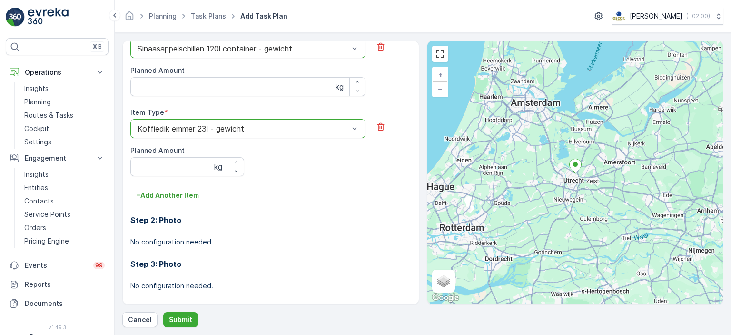
scroll to position [606, 0]
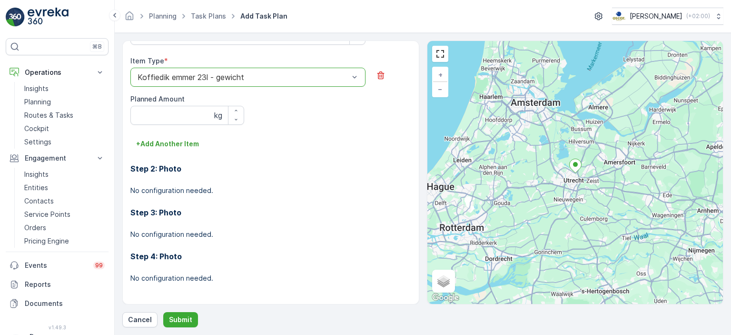
click at [279, 243] on div "Step 4: Photo No configuration needed." at bounding box center [270, 261] width 281 height 44
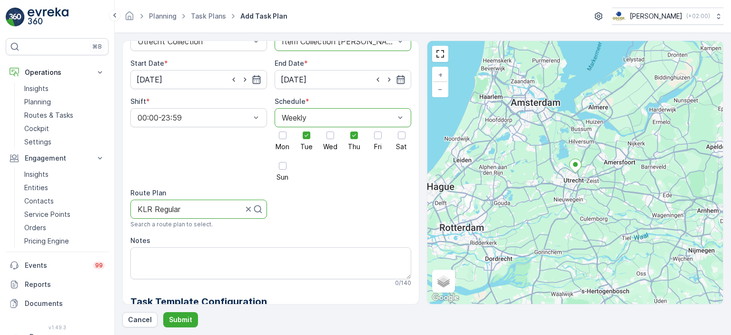
scroll to position [76, 0]
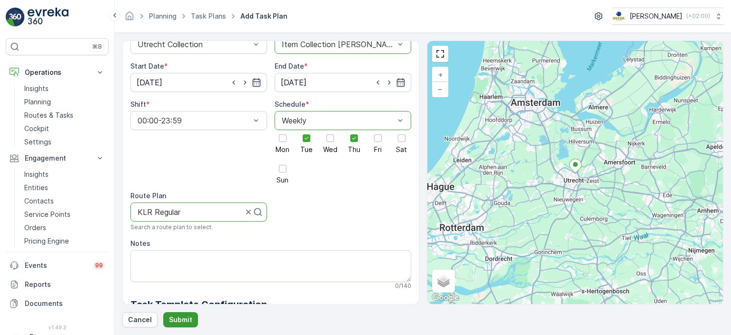
click at [185, 318] on p "Submit" at bounding box center [180, 320] width 23 height 10
